Goal: Check status: Check status

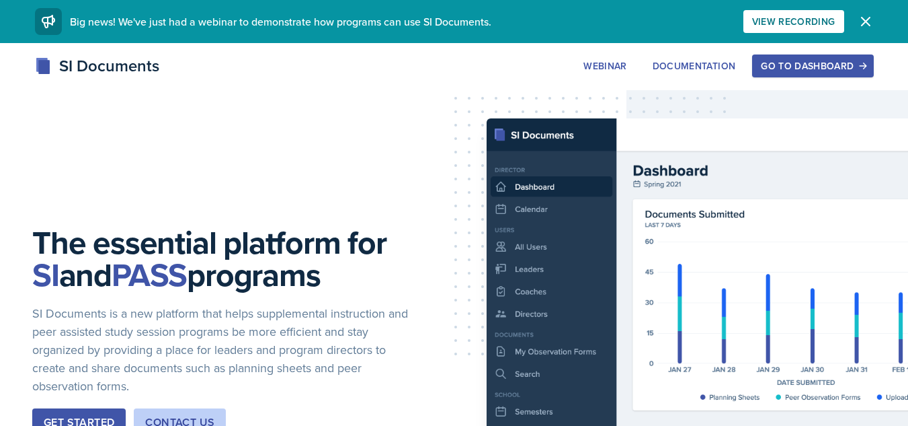
click at [794, 73] on button "Go to Dashboard" at bounding box center [812, 65] width 121 height 23
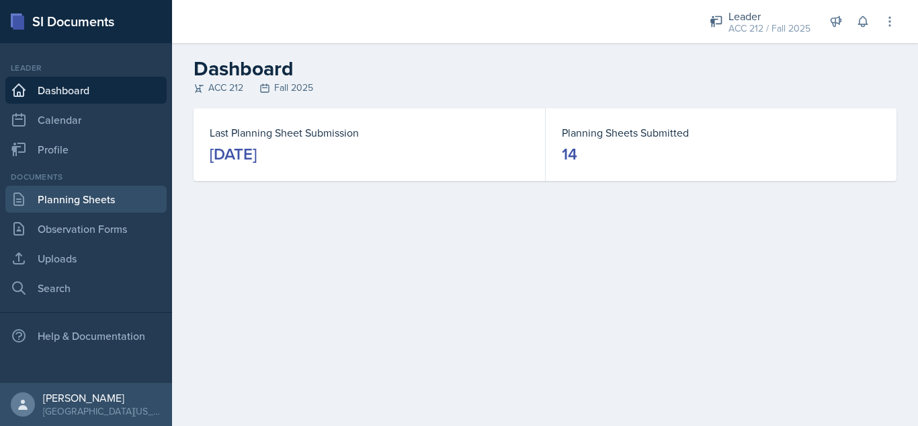
click at [105, 195] on link "Planning Sheets" at bounding box center [85, 199] width 161 height 27
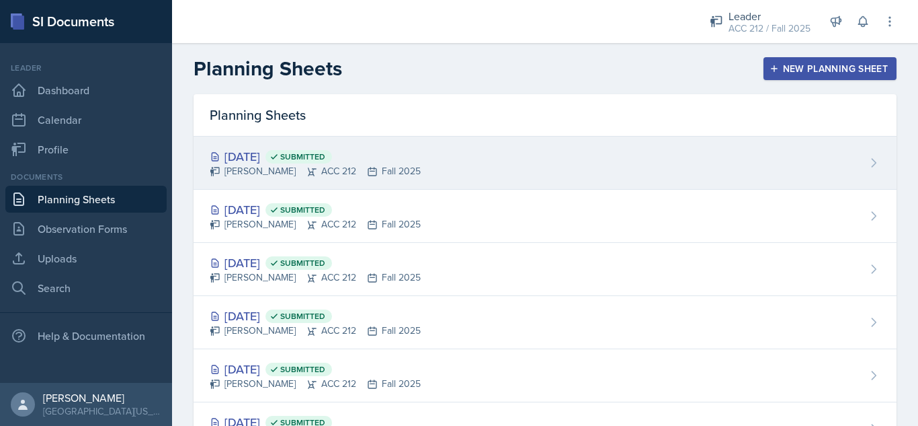
click at [239, 144] on div "[DATE] Submitted [PERSON_NAME] ACC 212 Fall 2025" at bounding box center [545, 162] width 703 height 53
